Goal: Information Seeking & Learning: Understand process/instructions

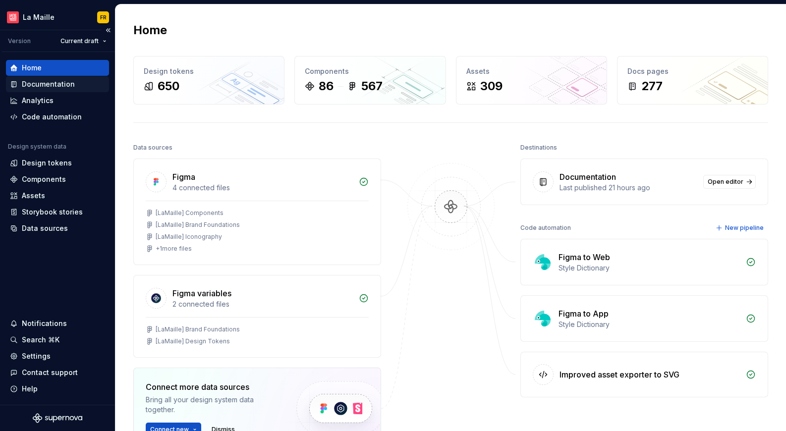
click at [64, 85] on div "Documentation" at bounding box center [48, 84] width 53 height 10
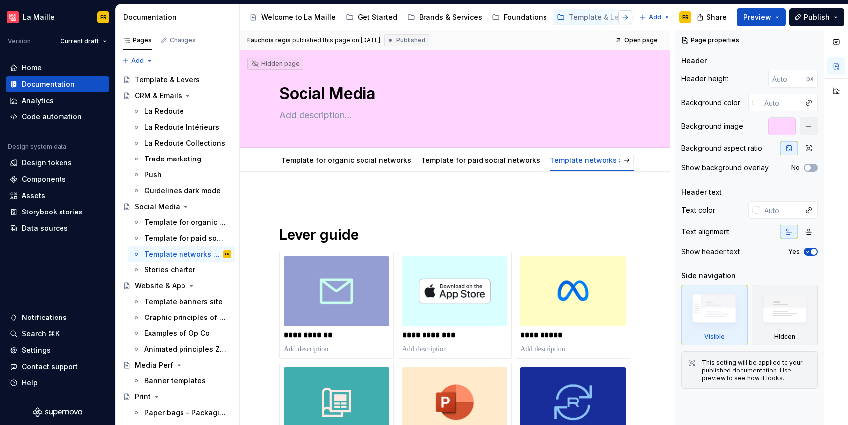
click at [627, 18] on button "button" at bounding box center [625, 17] width 14 height 14
click at [757, 19] on span "Preview" at bounding box center [757, 17] width 28 height 10
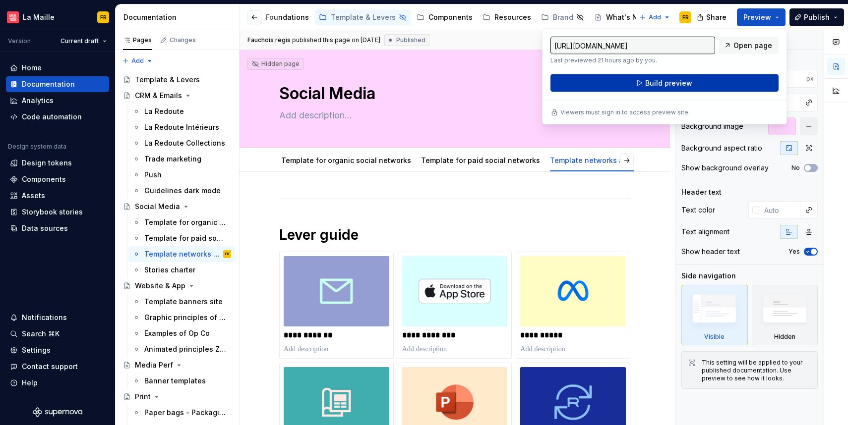
click at [666, 83] on span "Build preview" at bounding box center [668, 83] width 47 height 10
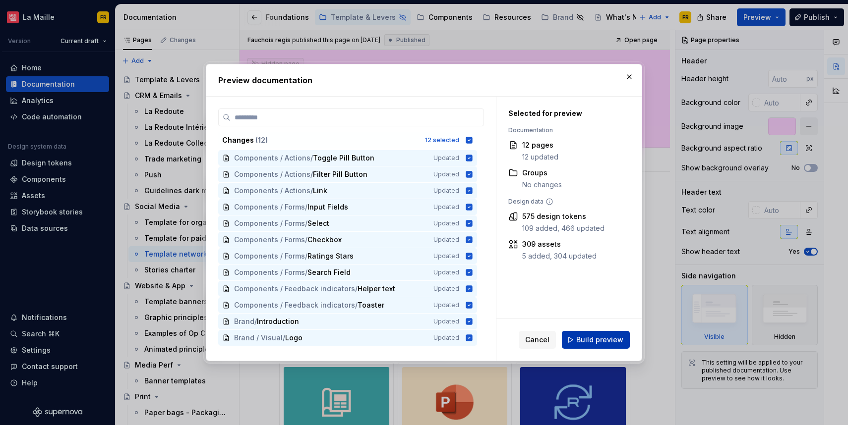
click at [602, 341] on span "Build preview" at bounding box center [599, 340] width 47 height 10
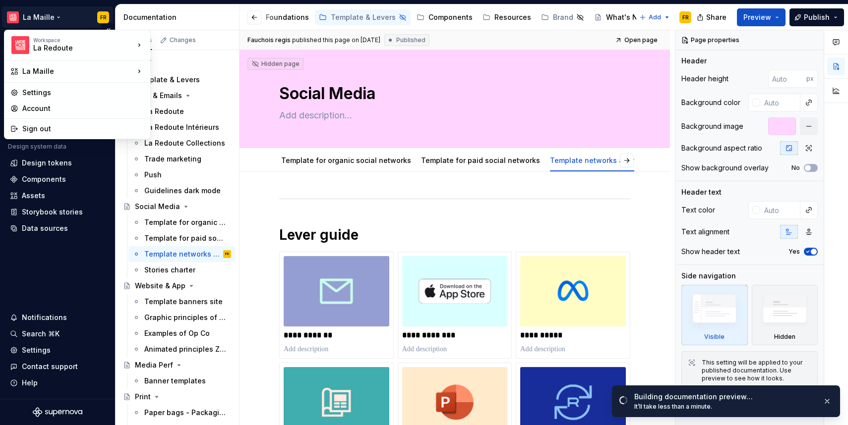
click at [43, 15] on html "[PERSON_NAME] FR Version Current draft Home Documentation Analytics Code automa…" at bounding box center [424, 212] width 848 height 425
click at [393, 208] on html "[PERSON_NAME] FR Version Current draft Home Documentation Analytics Code automa…" at bounding box center [424, 212] width 848 height 425
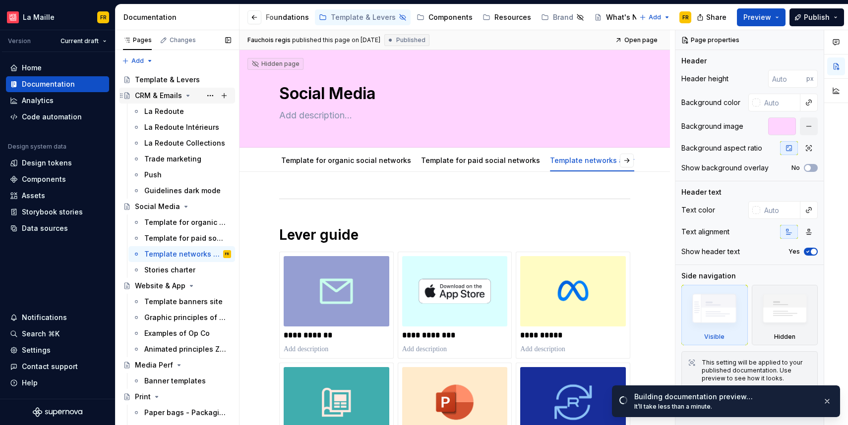
click at [185, 95] on icon "Page tree" at bounding box center [188, 96] width 8 height 8
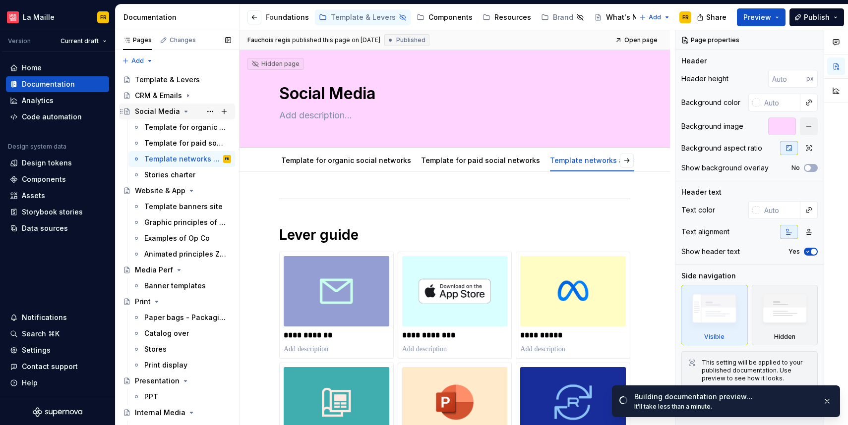
click at [185, 112] on icon "Page tree" at bounding box center [186, 111] width 2 height 1
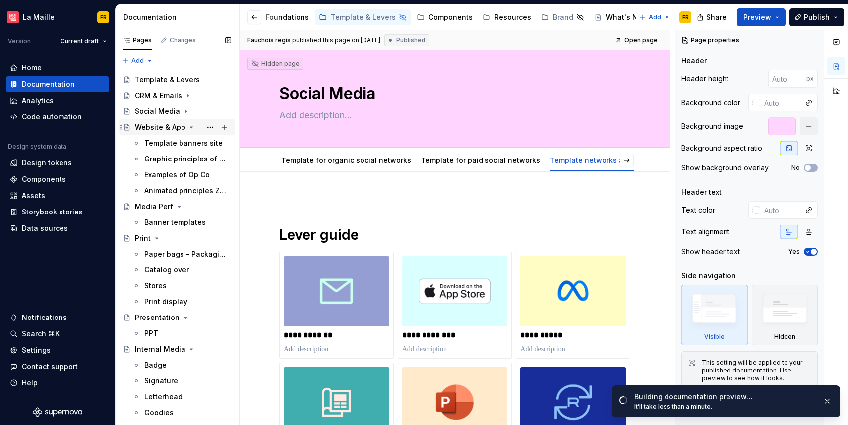
click at [190, 127] on icon "Page tree" at bounding box center [191, 127] width 2 height 1
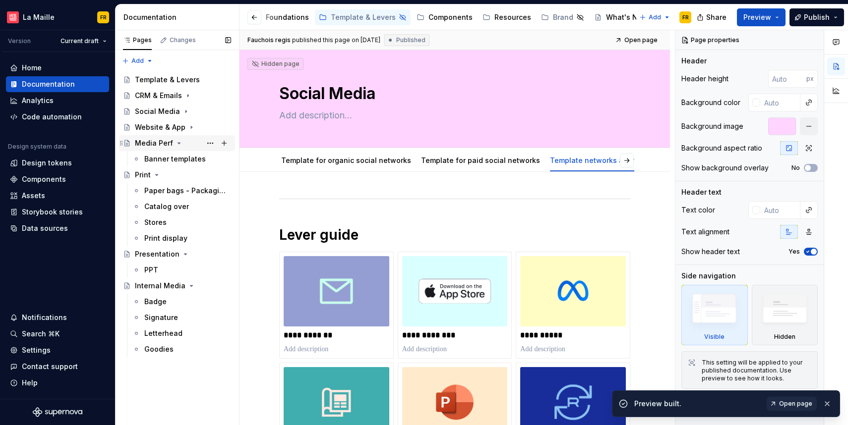
click at [178, 143] on icon "Page tree" at bounding box center [179, 143] width 2 height 1
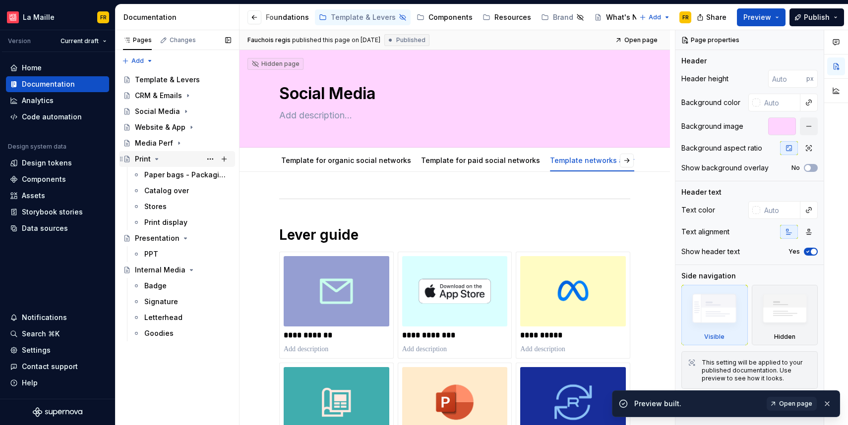
click at [156, 159] on icon "Page tree" at bounding box center [157, 159] width 2 height 1
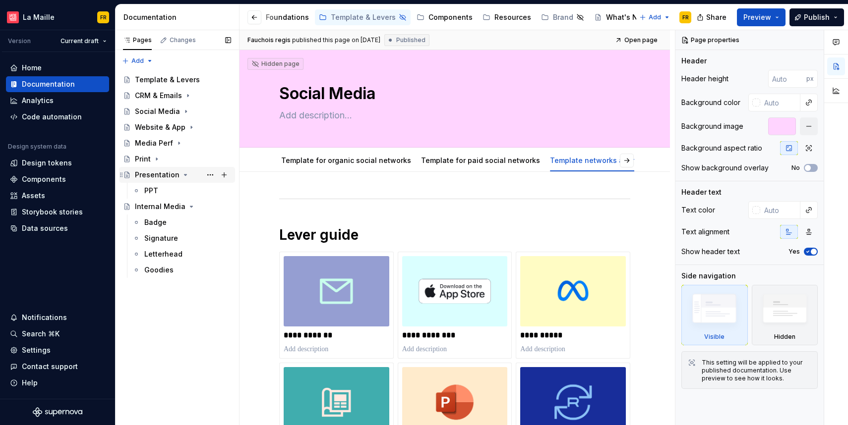
click at [183, 173] on icon "Page tree" at bounding box center [185, 175] width 8 height 8
click at [187, 190] on icon "Page tree" at bounding box center [191, 191] width 8 height 8
click at [717, 18] on span "Share" at bounding box center [716, 17] width 20 height 10
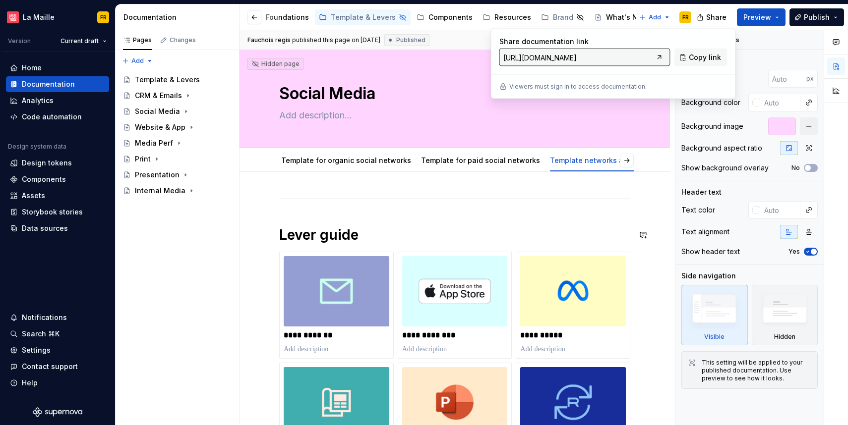
click at [594, 210] on div "**********" at bounding box center [454, 349] width 351 height 307
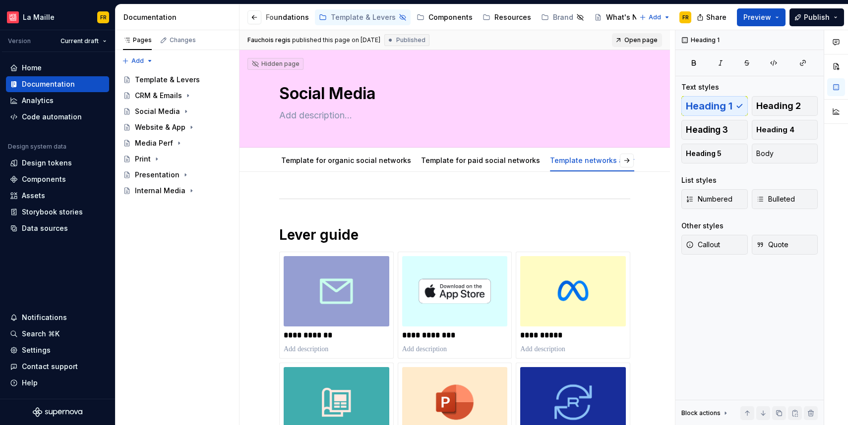
click at [637, 39] on span "Open page" at bounding box center [640, 40] width 33 height 8
click at [319, 18] on button "Page tree" at bounding box center [325, 17] width 12 height 12
click at [465, 43] on html "[PERSON_NAME] FR Version Current draft Home Documentation Analytics Code automa…" at bounding box center [424, 212] width 848 height 425
click at [319, 17] on button "Page tree" at bounding box center [325, 17] width 12 height 12
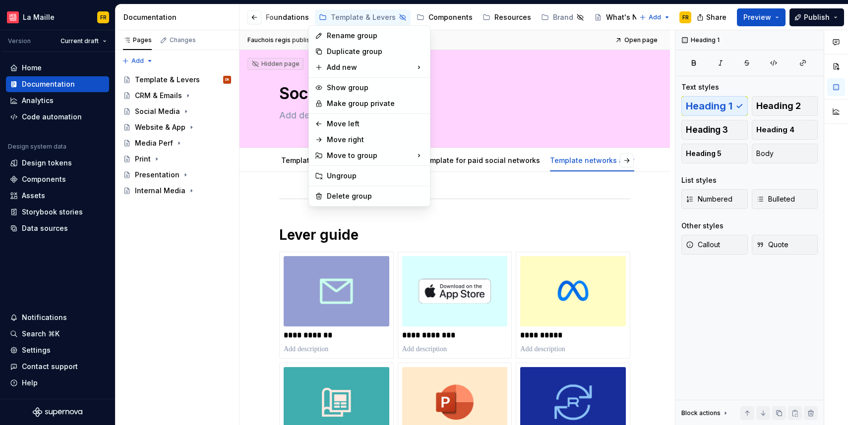
click at [268, 253] on html "[PERSON_NAME] FR Version Current draft Home Documentation Analytics Code automa…" at bounding box center [424, 212] width 848 height 425
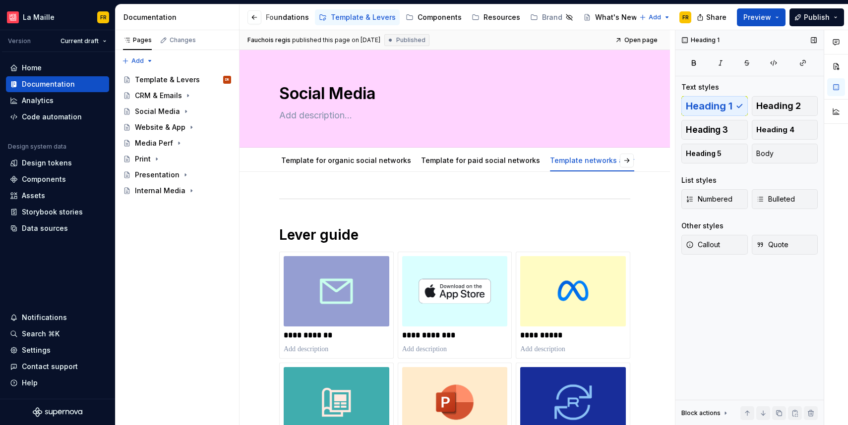
scroll to position [0, 227]
click at [330, 17] on button "Page tree" at bounding box center [336, 17] width 12 height 12
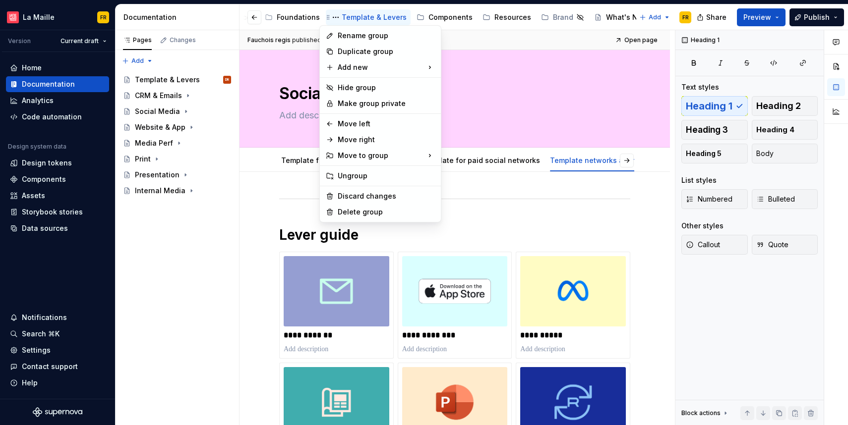
click at [316, 17] on html "[PERSON_NAME] FR Version Current draft Home Documentation Analytics Code automa…" at bounding box center [424, 212] width 848 height 425
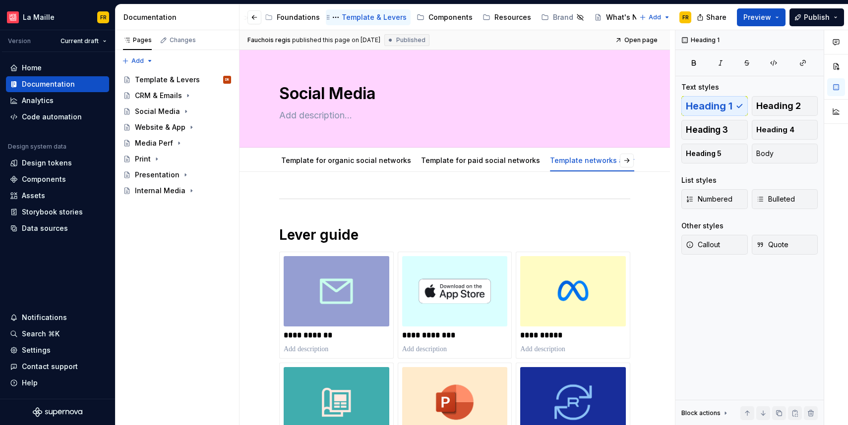
click at [342, 16] on div "Template & Levers" at bounding box center [374, 17] width 65 height 10
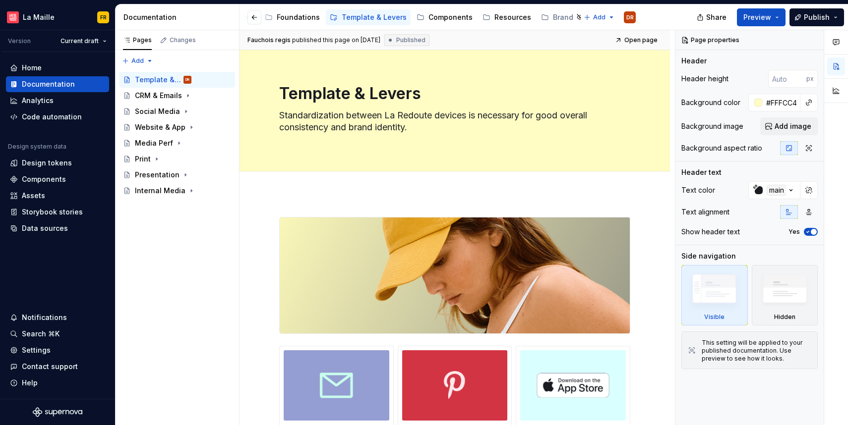
type textarea "*"
